Goal: Task Accomplishment & Management: Use online tool/utility

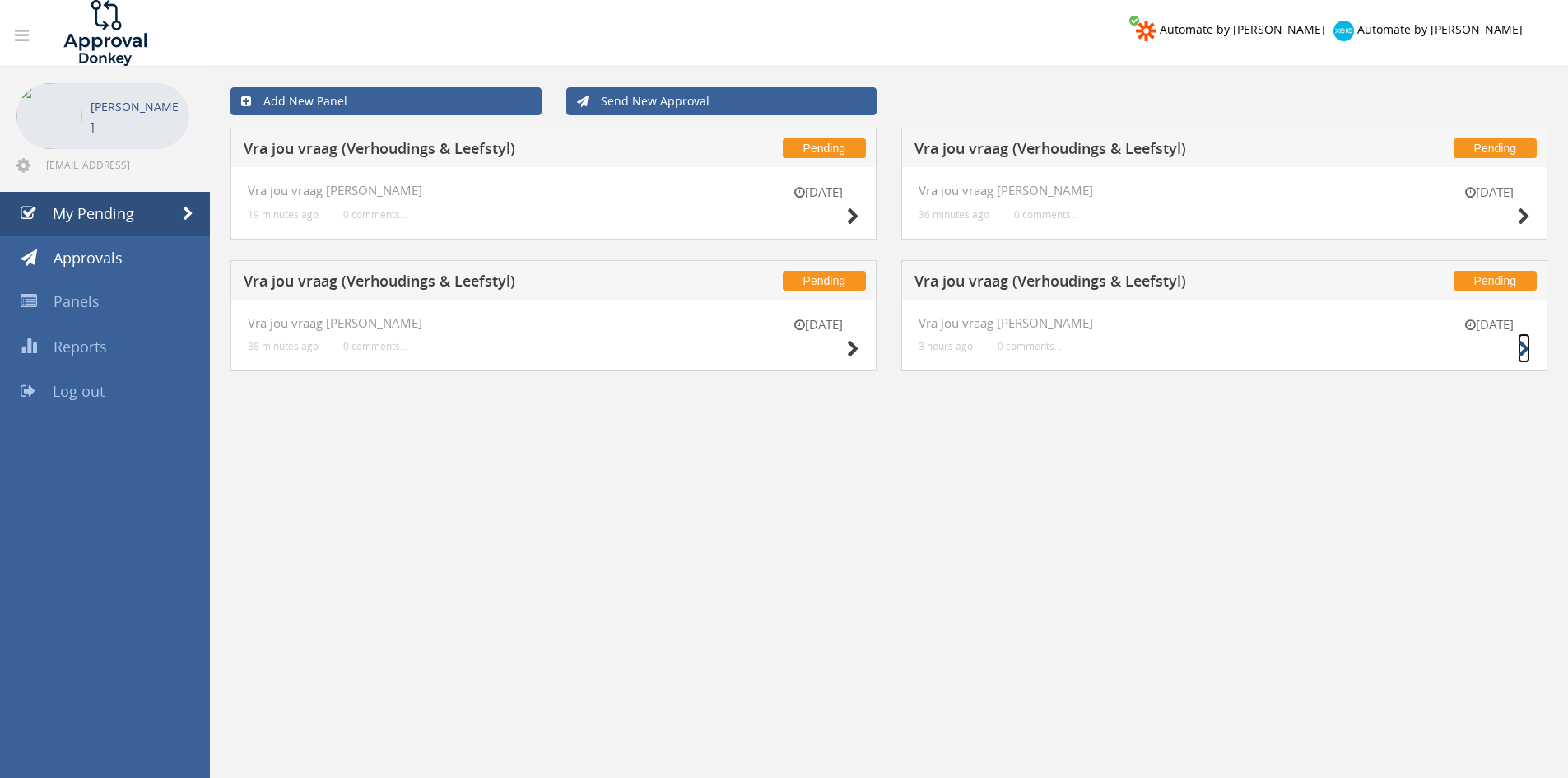
click at [1519, 342] on icon at bounding box center [1524, 349] width 12 height 17
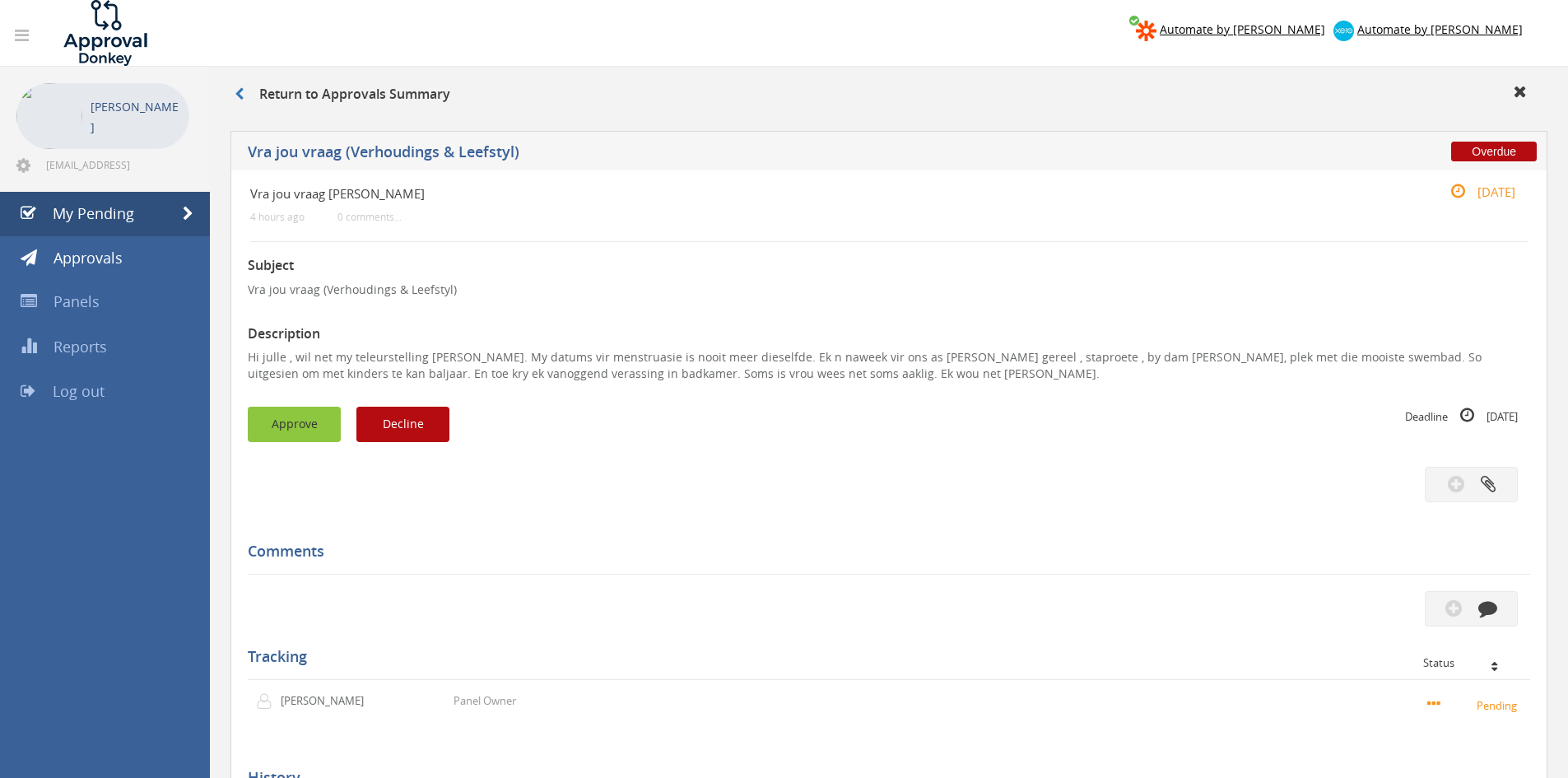
click at [307, 411] on button "Approve" at bounding box center [294, 424] width 93 height 36
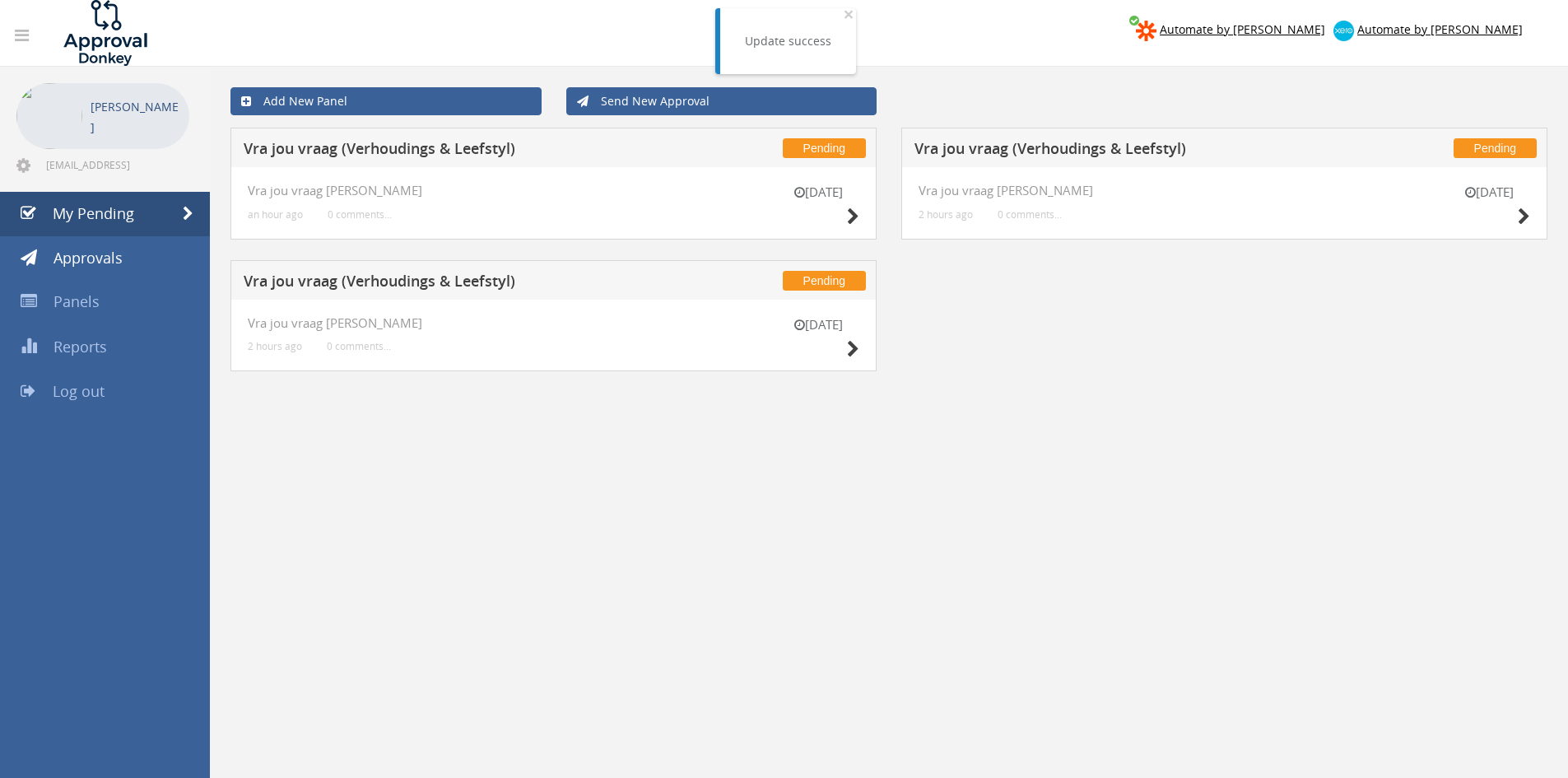
click at [845, 343] on div "[DATE]" at bounding box center [818, 339] width 82 height 47
click at [851, 347] on icon at bounding box center [852, 349] width 12 height 17
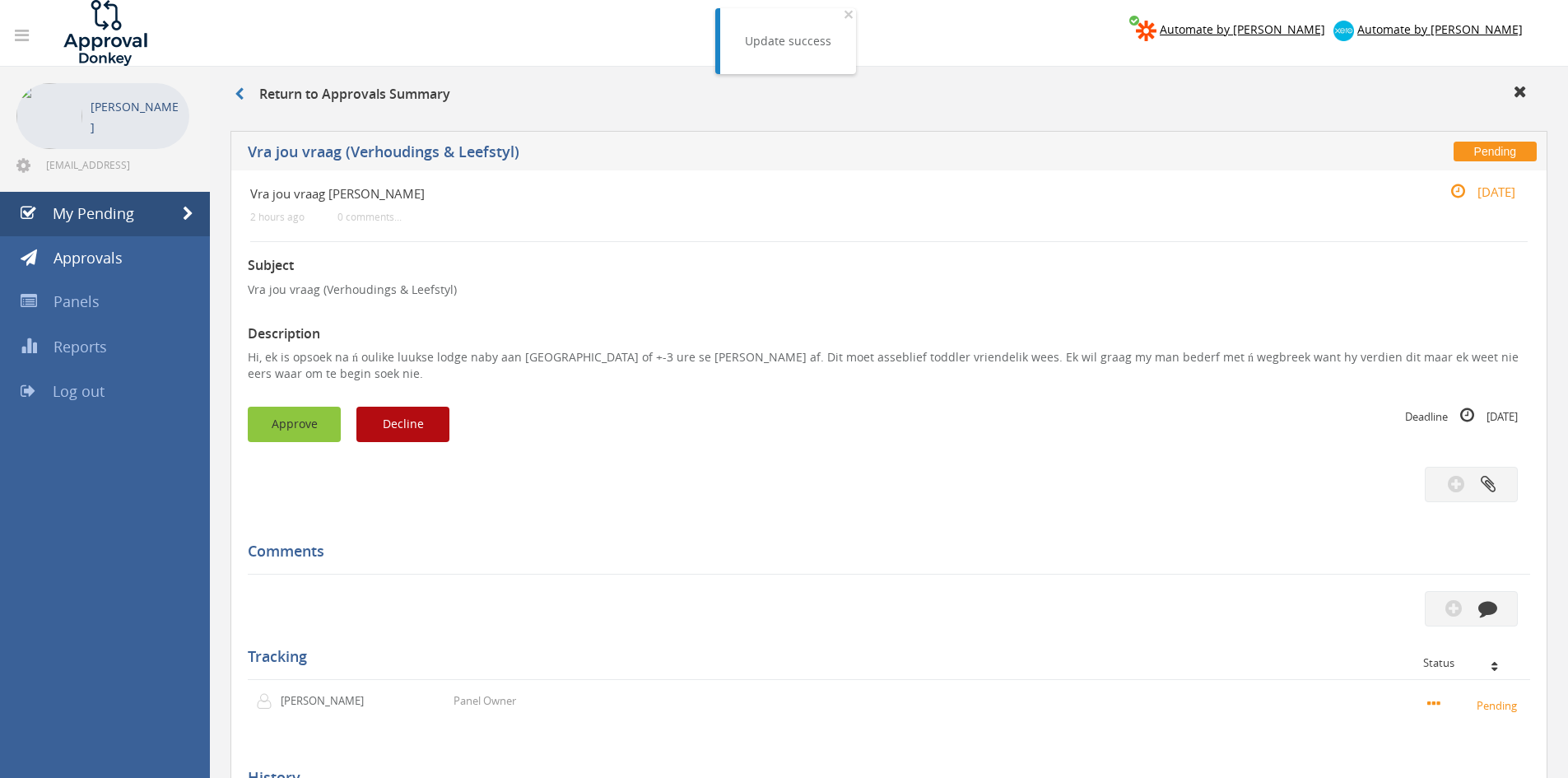
click at [262, 411] on button "Approve" at bounding box center [294, 424] width 93 height 36
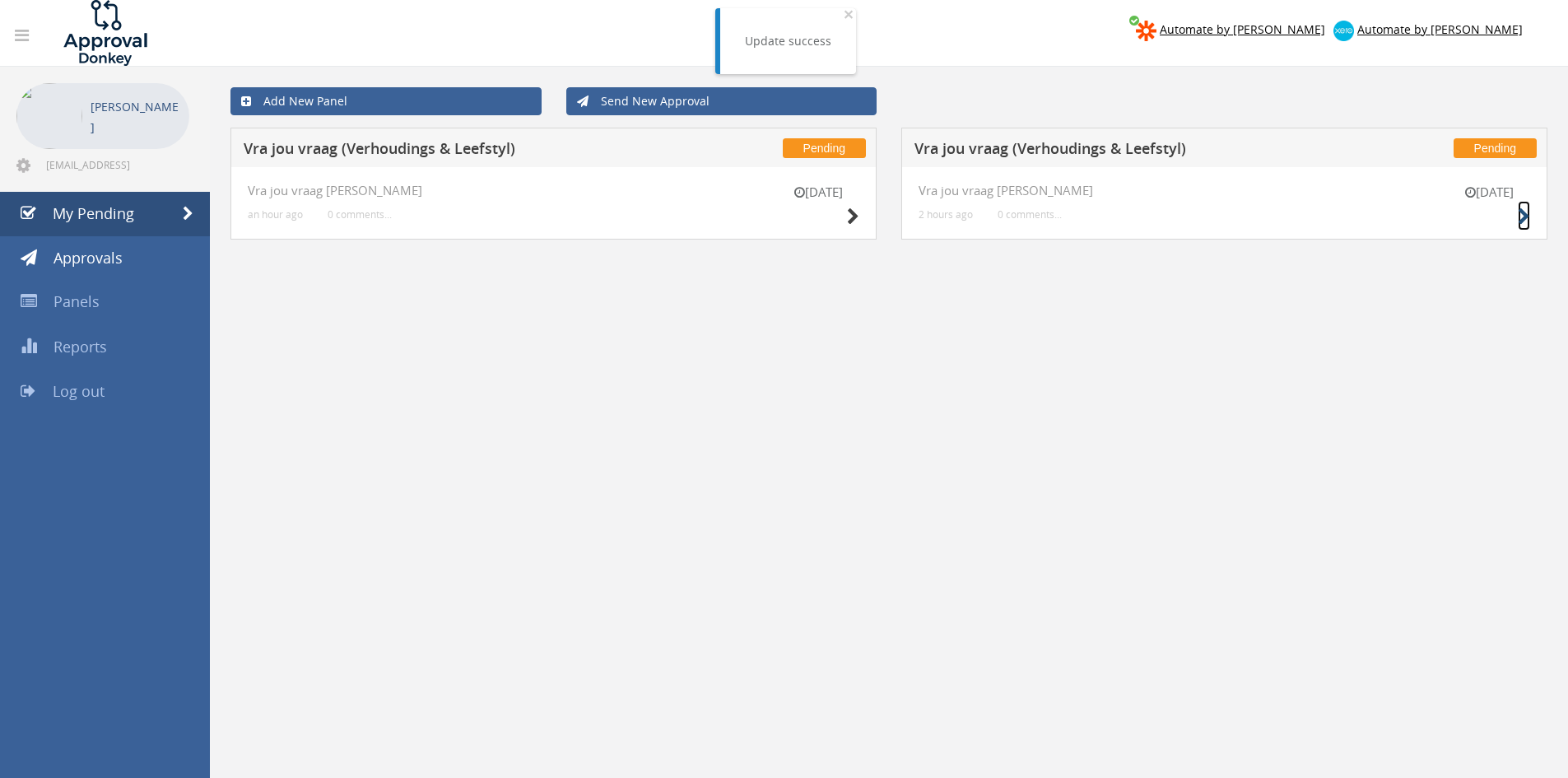
click at [1522, 214] on icon at bounding box center [1524, 216] width 12 height 17
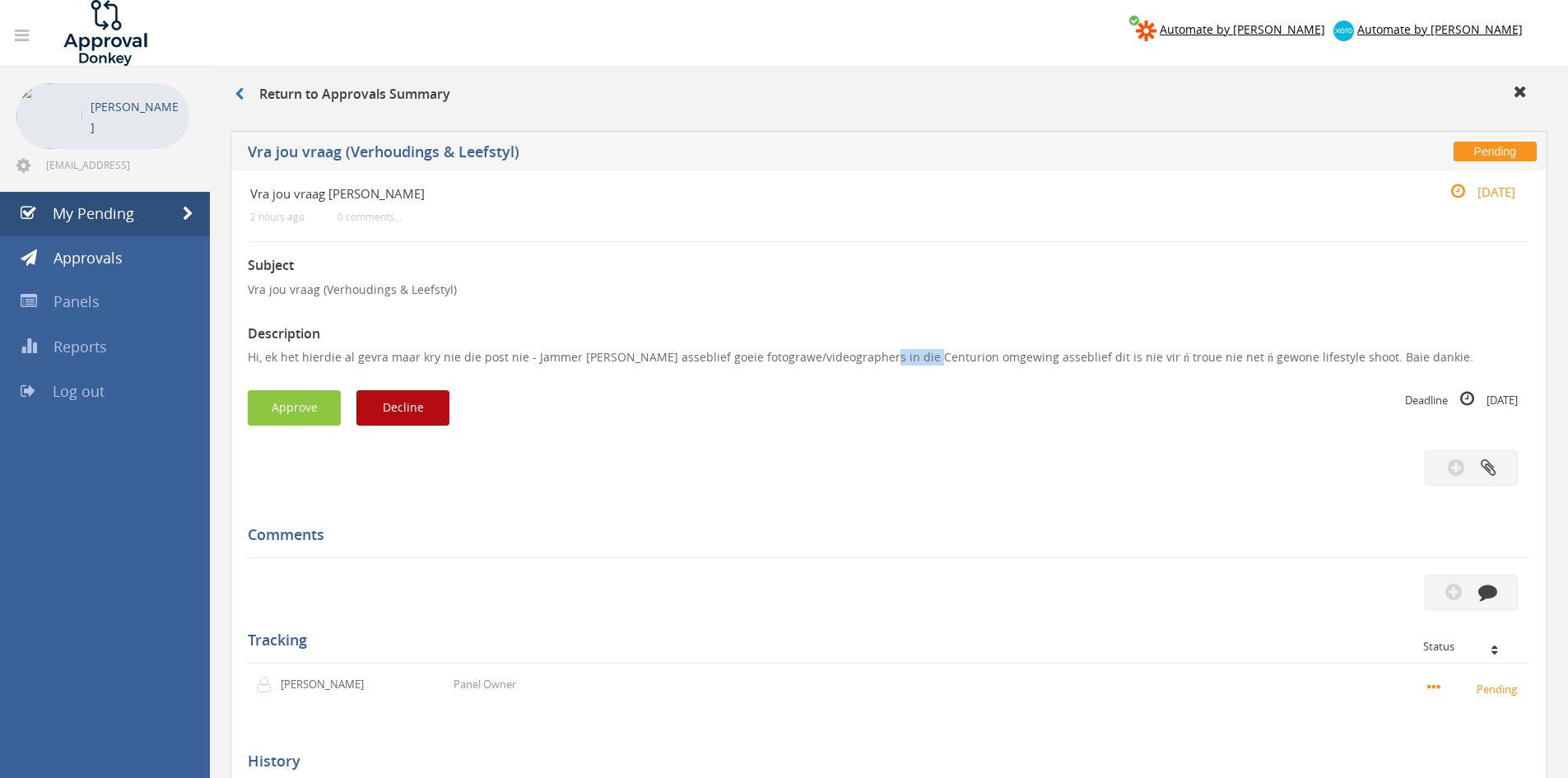
drag, startPoint x: 906, startPoint y: 358, endPoint x: 854, endPoint y: 353, distance: 52.2
click at [854, 353] on p "Hi, ek het hierdie al gevra maar kry nie die post nie - Jammer [PERSON_NAME] as…" at bounding box center [889, 357] width 1283 height 16
copy p "Centurion"
click at [323, 400] on button "Approve" at bounding box center [294, 408] width 93 height 36
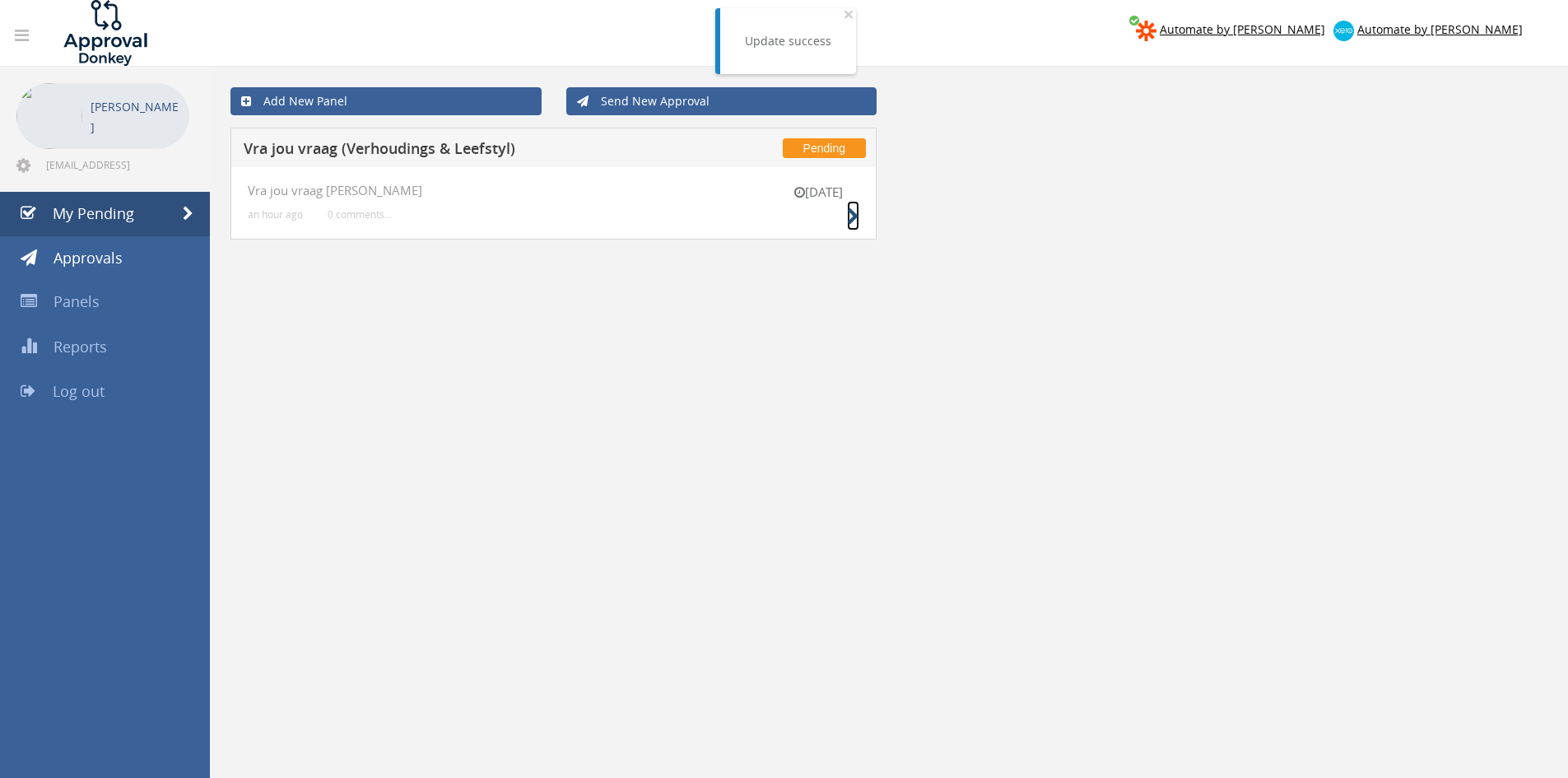
click at [859, 220] on icon at bounding box center [852, 216] width 12 height 17
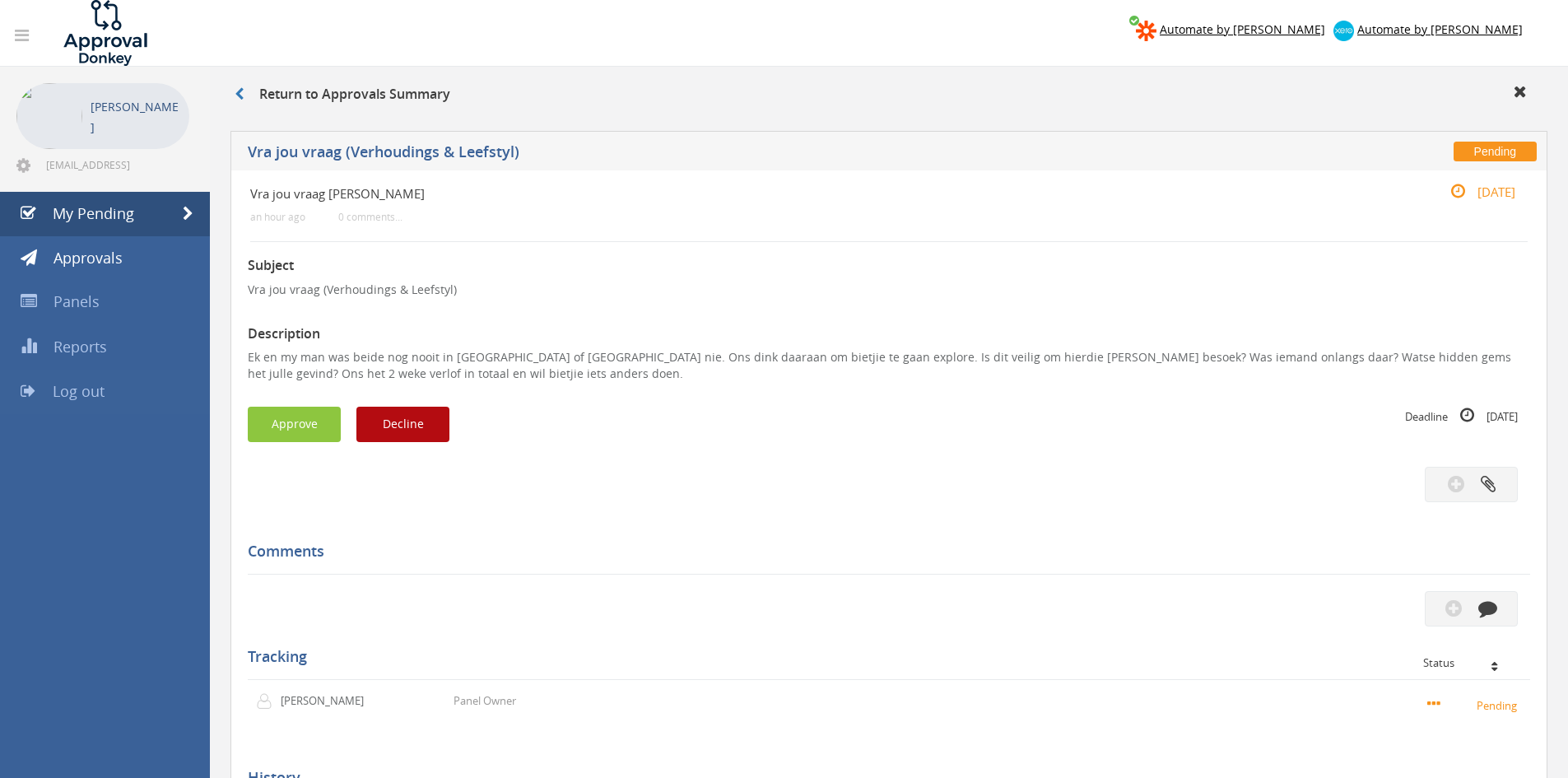
click at [130, 400] on link "Log out" at bounding box center [104, 391] width 210 height 45
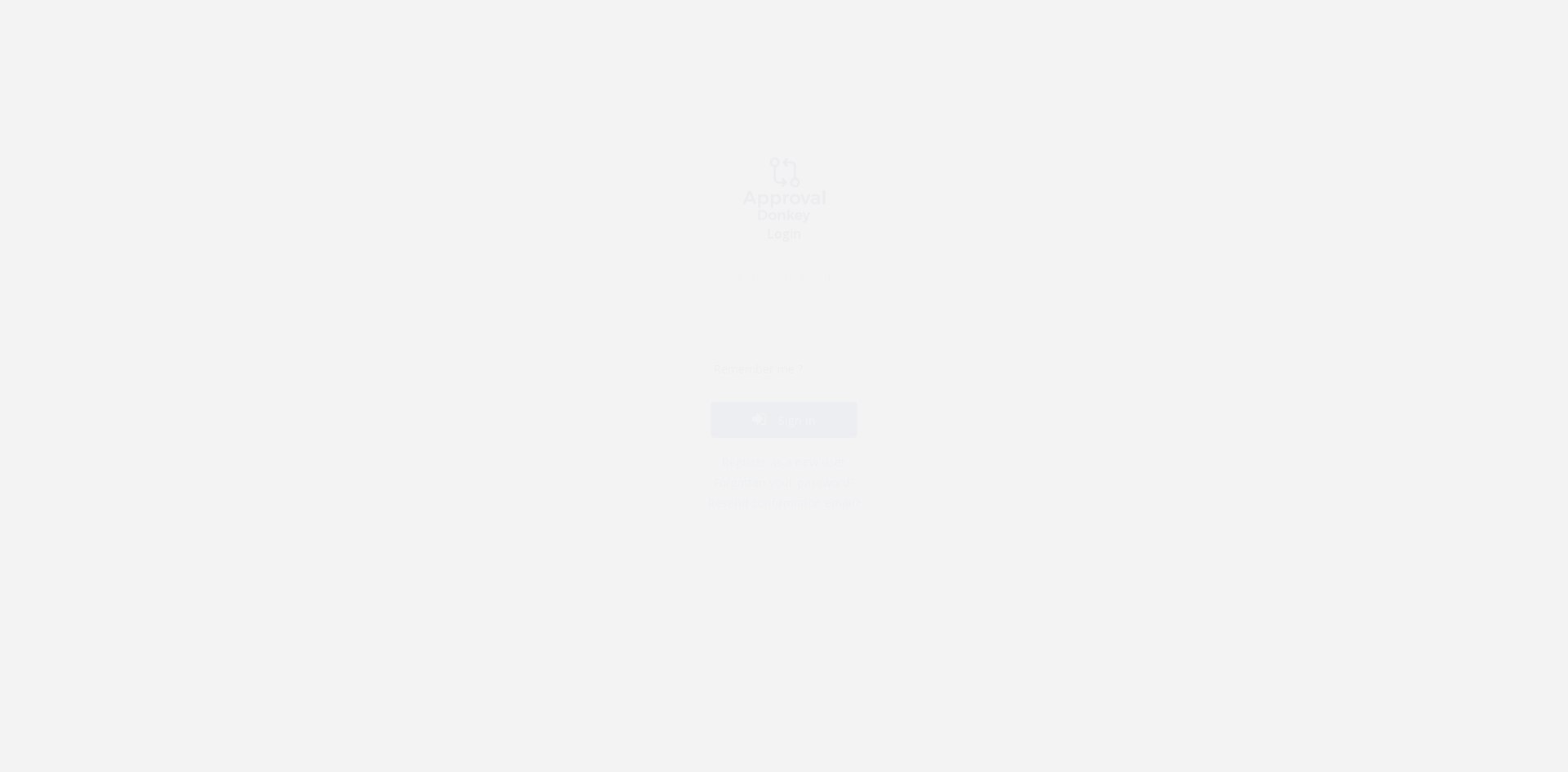
click at [815, 299] on input "email" at bounding box center [784, 294] width 181 height 33
type input "[EMAIL_ADDRESS][DOMAIN_NAME]"
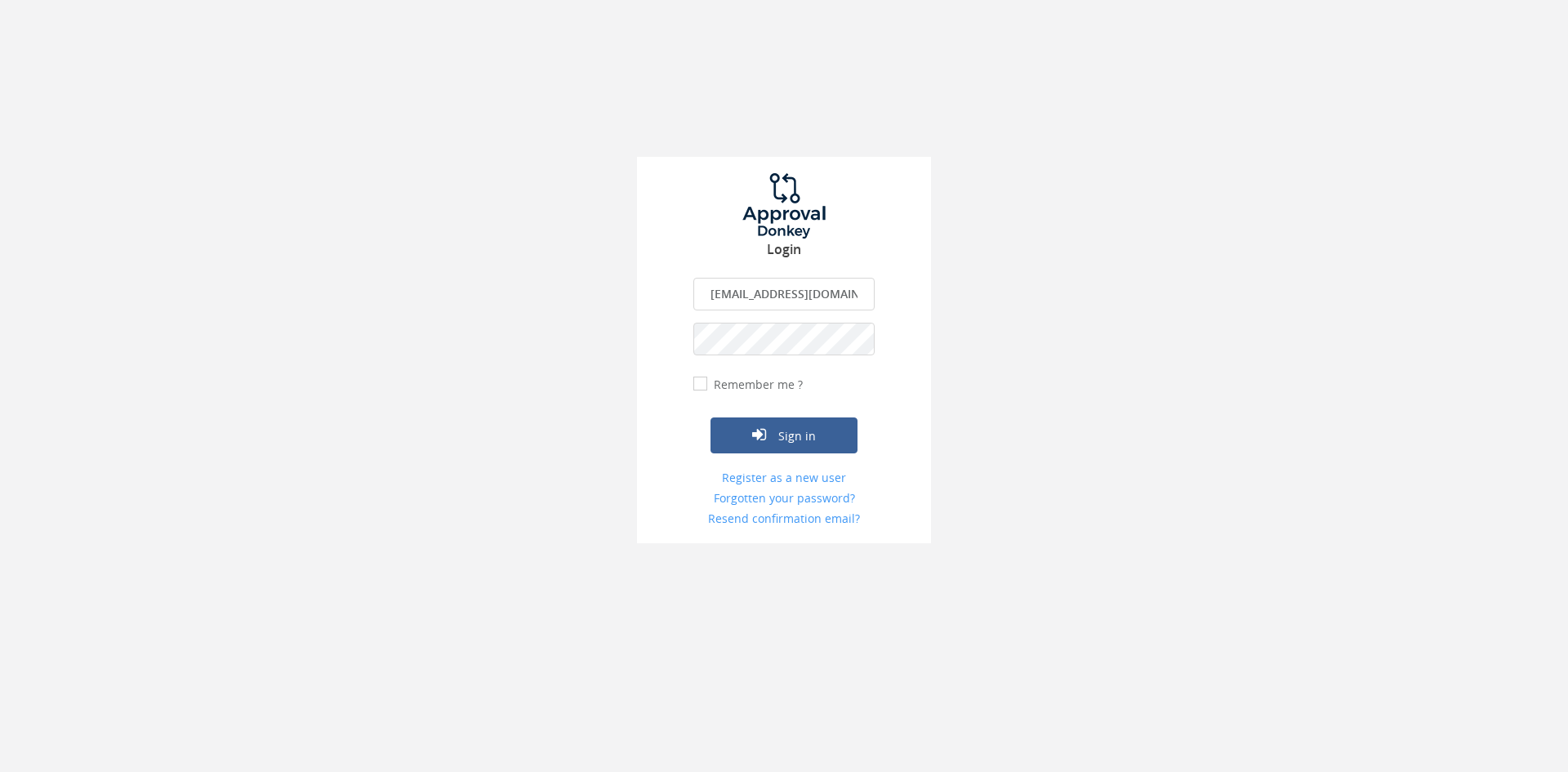
click at [711, 417] on button "Sign in" at bounding box center [784, 436] width 147 height 36
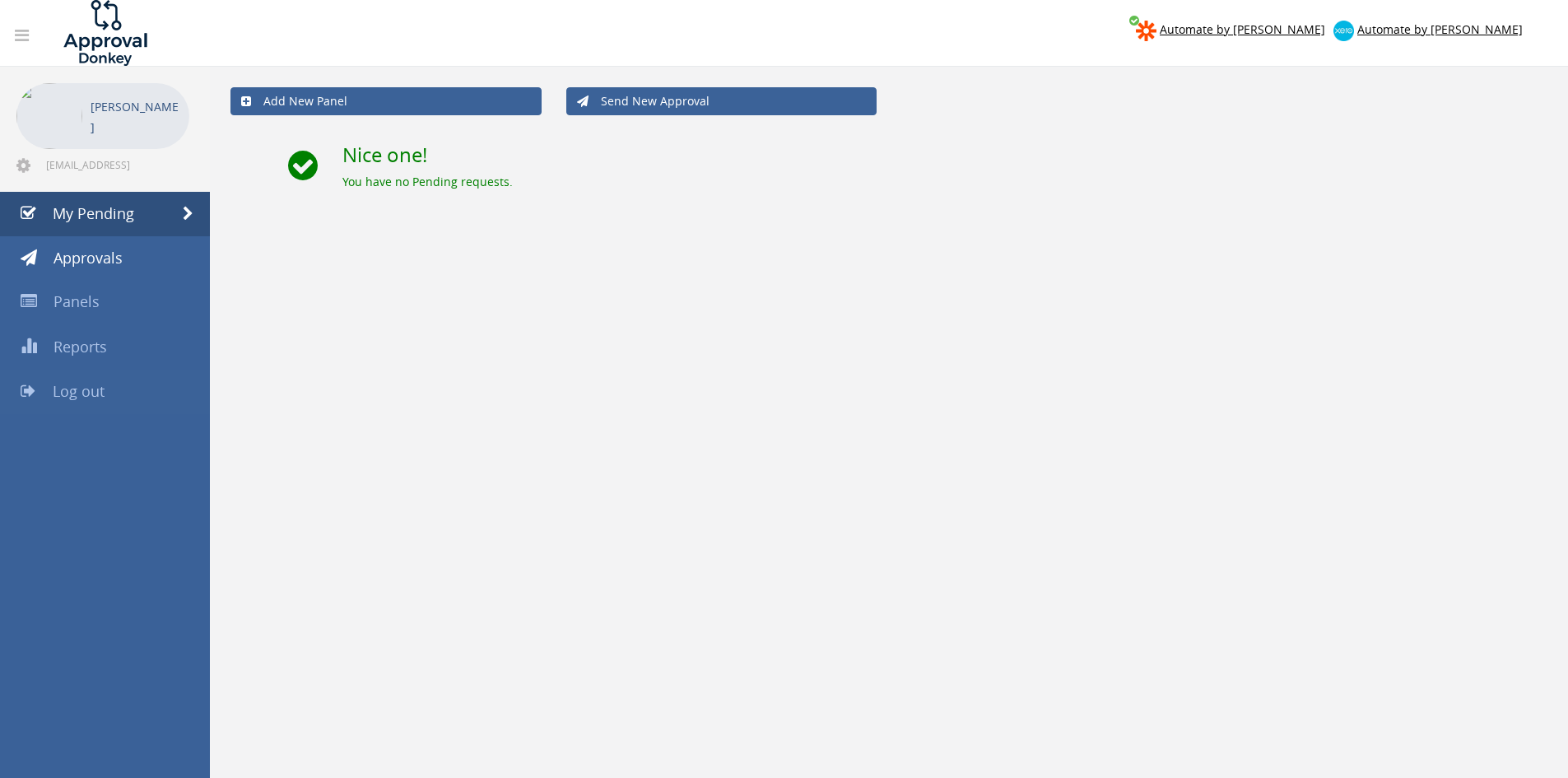
click at [59, 385] on span "Log out" at bounding box center [78, 391] width 52 height 20
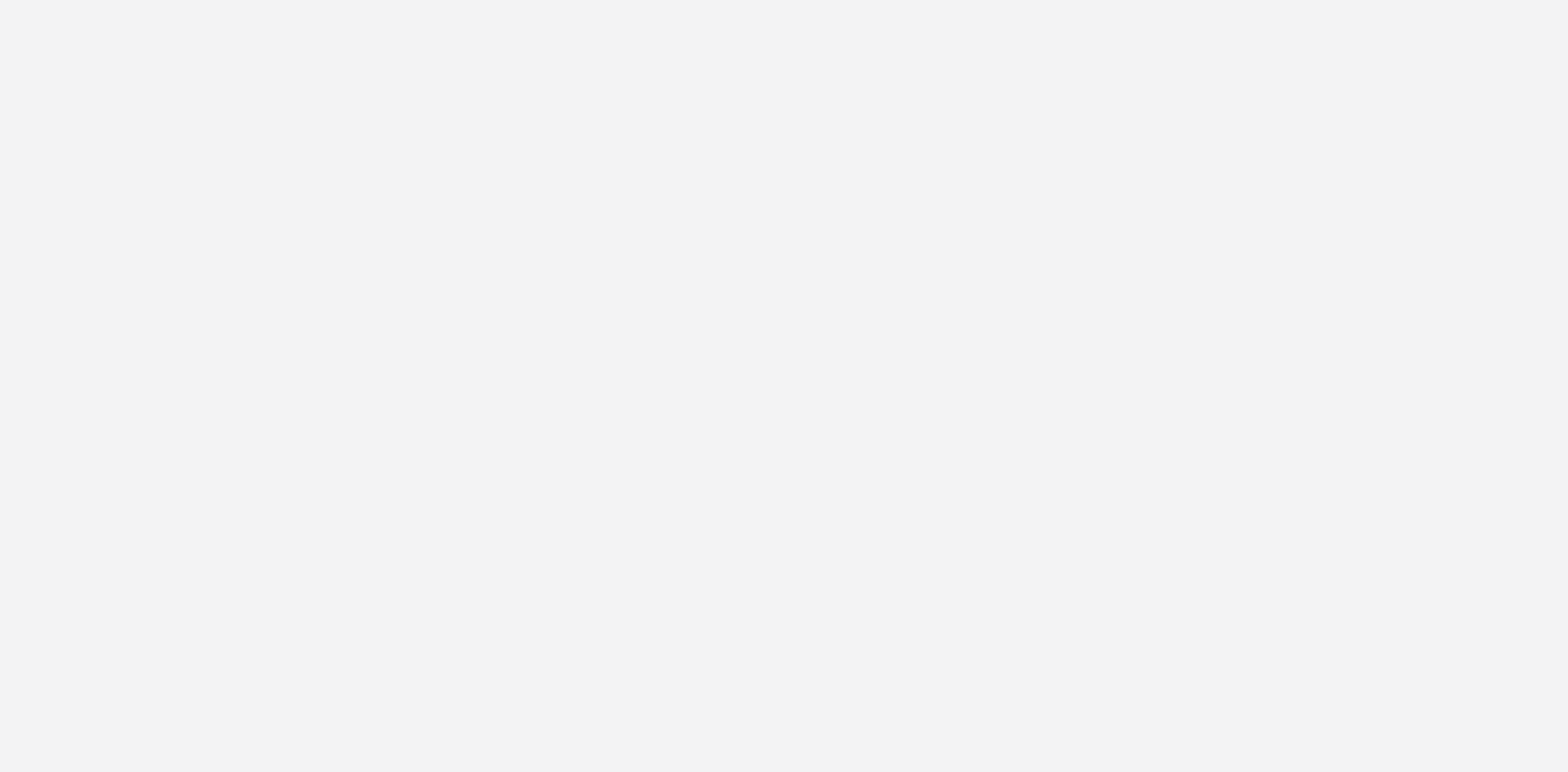
click at [730, 298] on input "email" at bounding box center [784, 294] width 181 height 33
type input "[EMAIL_ADDRESS][DOMAIN_NAME]"
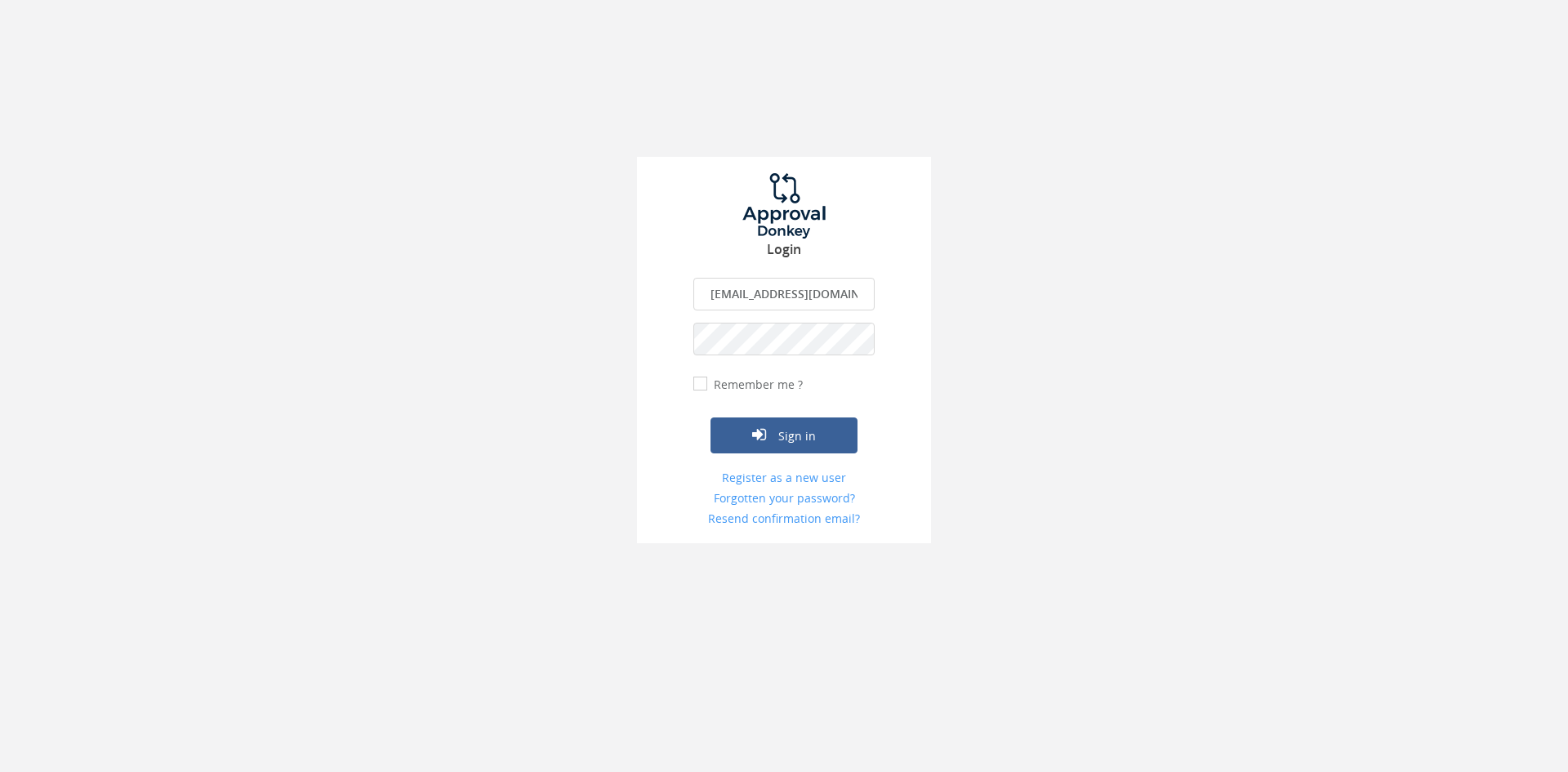
click at [711, 417] on button "Sign in" at bounding box center [784, 436] width 147 height 36
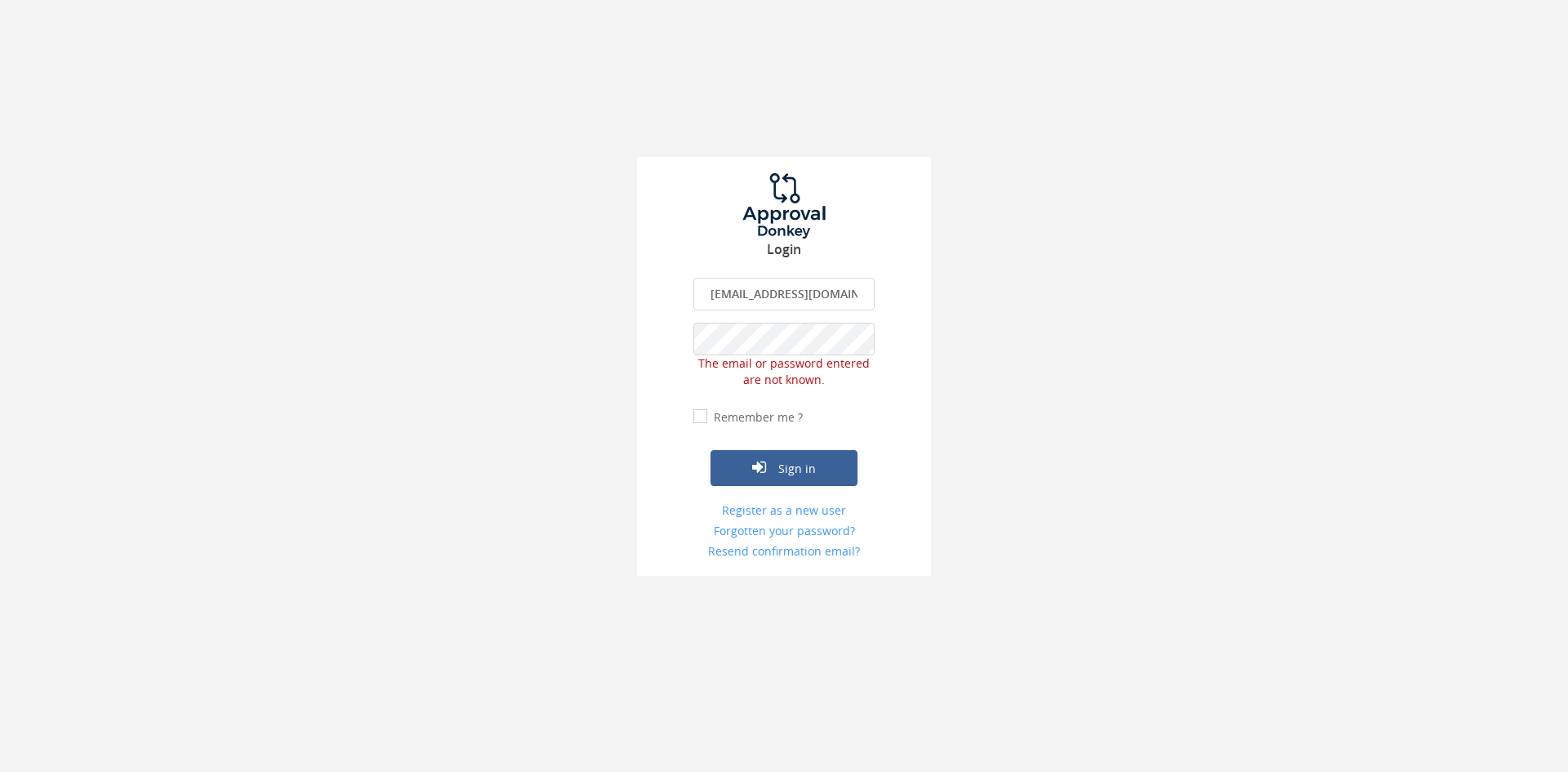
click at [669, 349] on div "Login [EMAIL_ADDRESS][DOMAIN_NAME] The email is required. Invalid email address…" at bounding box center [784, 366] width 294 height 419
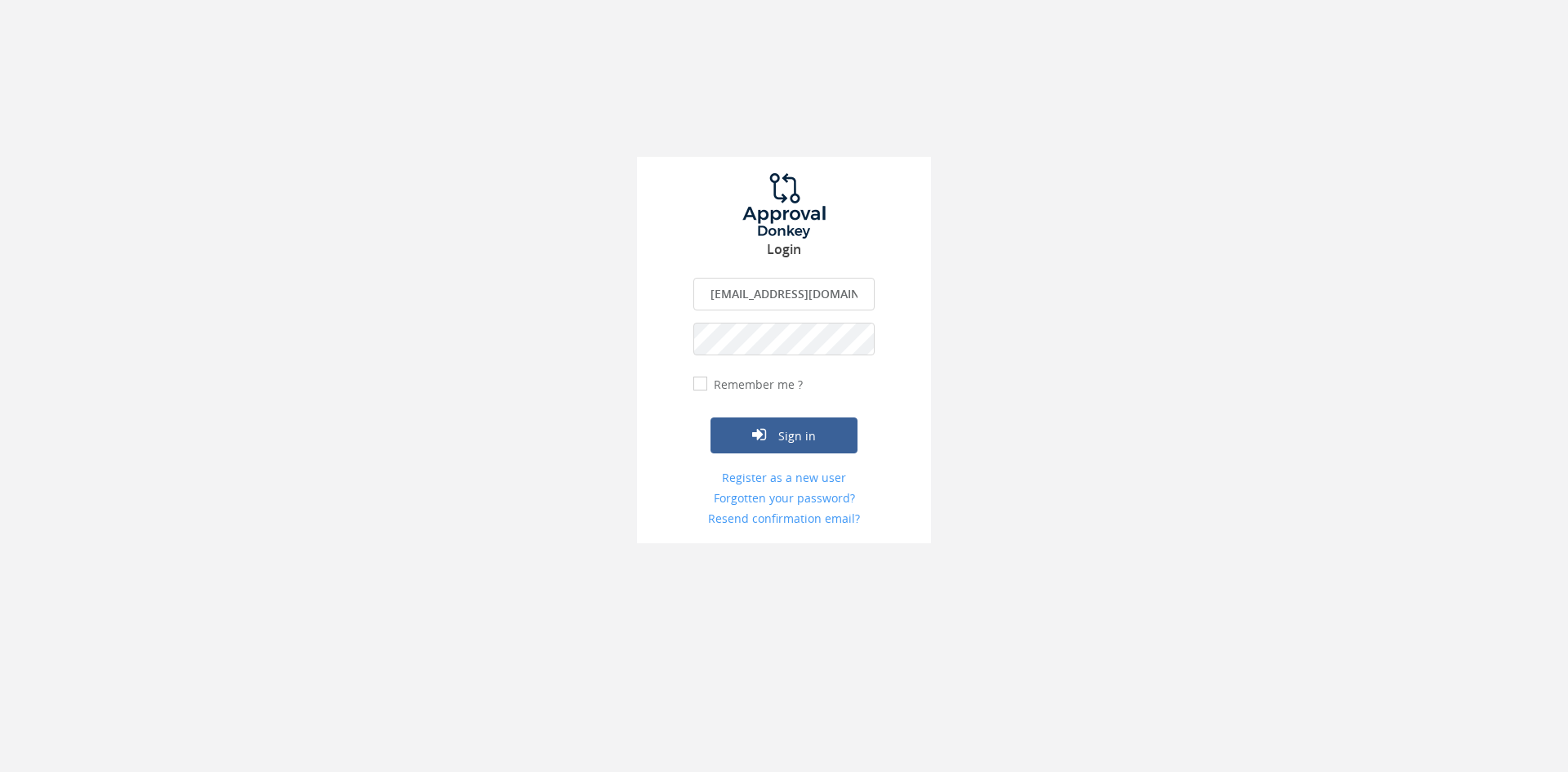
click at [711, 417] on button "Sign in" at bounding box center [784, 436] width 147 height 36
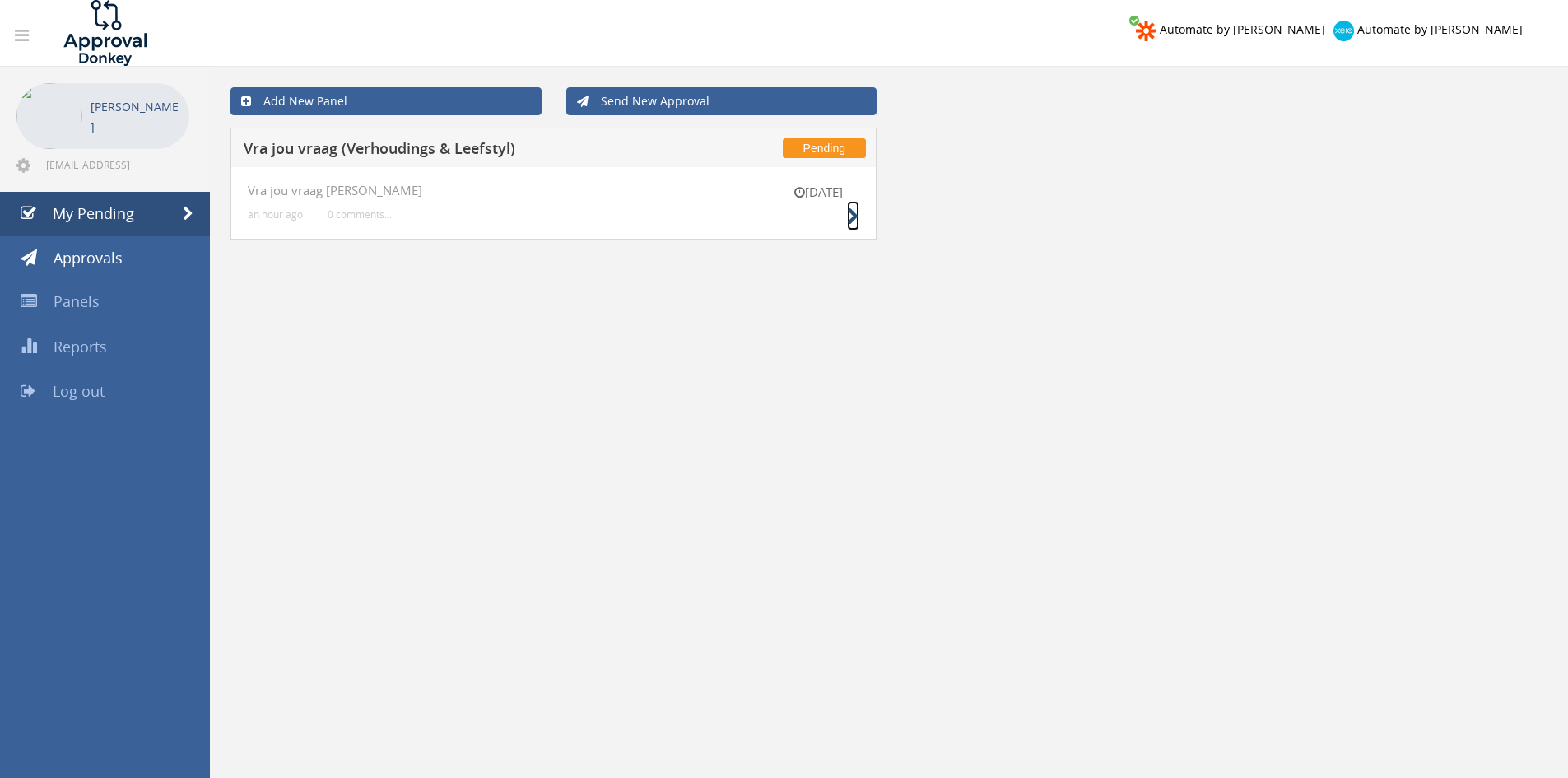
click at [850, 219] on icon at bounding box center [852, 216] width 12 height 17
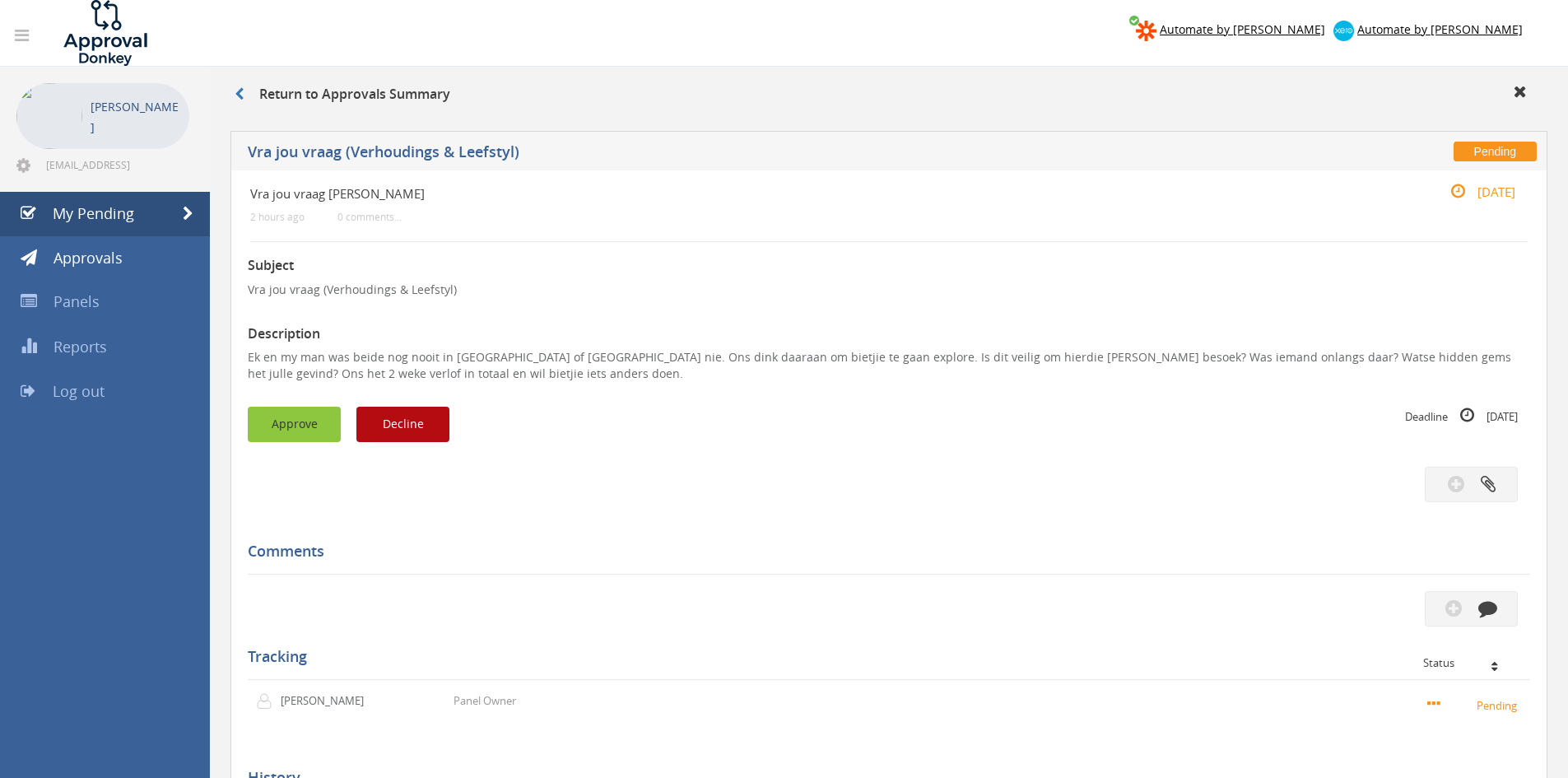
click at [275, 442] on button "Approve" at bounding box center [294, 424] width 93 height 36
